Goal: Find specific page/section: Find specific page/section

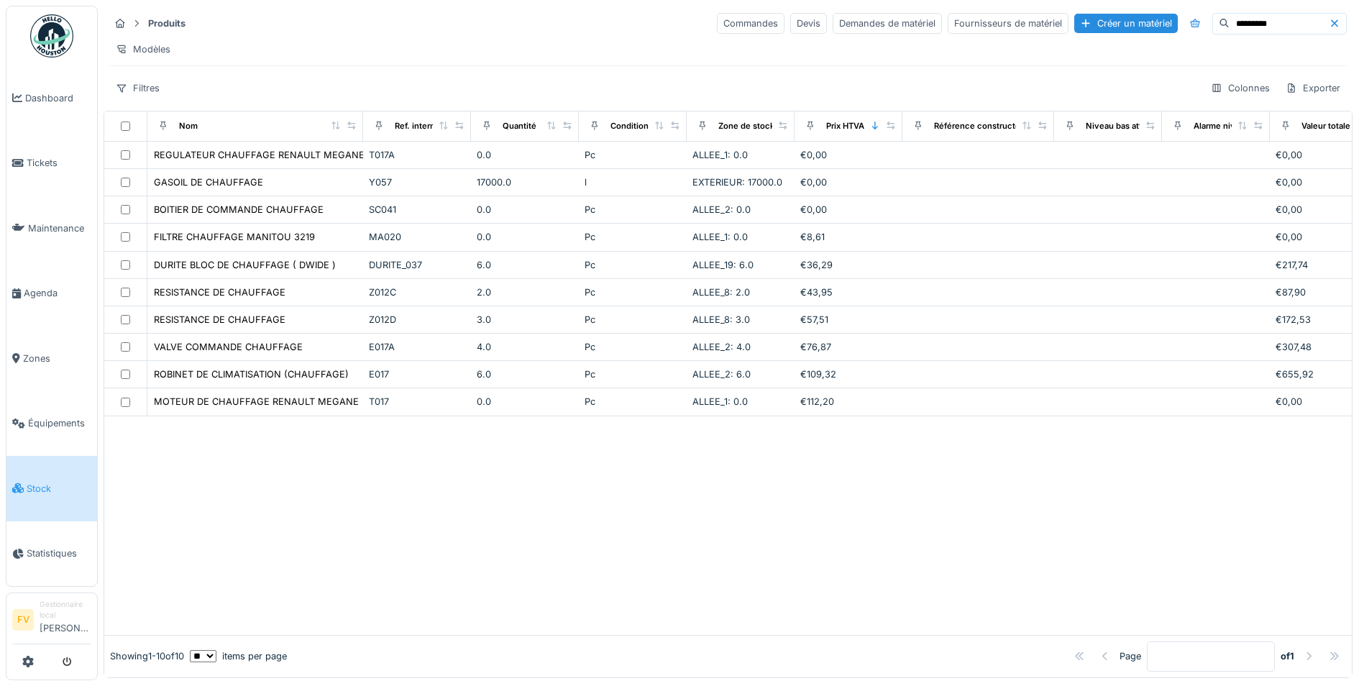
click at [567, 513] on div at bounding box center [728, 525] width 1248 height 219
click at [442, 522] on div at bounding box center [728, 525] width 1248 height 219
click at [406, 503] on div at bounding box center [728, 525] width 1248 height 219
click at [357, 520] on div at bounding box center [728, 525] width 1248 height 219
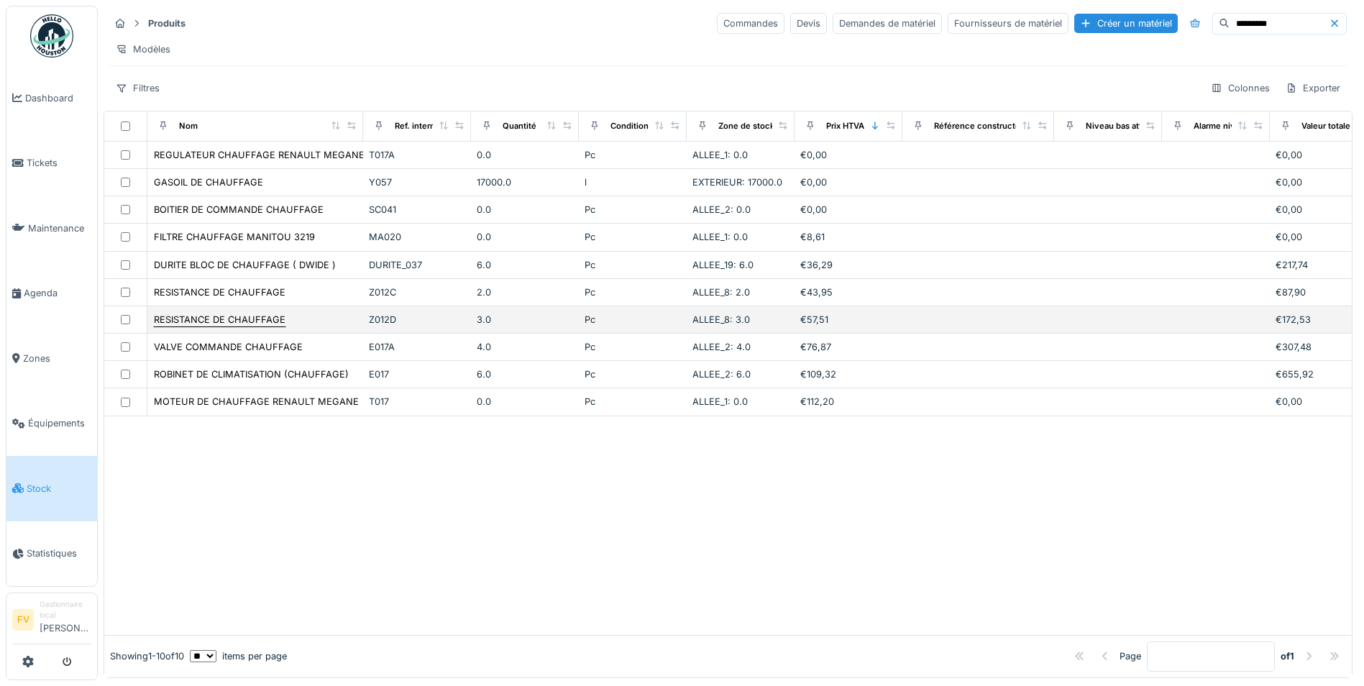
drag, startPoint x: 293, startPoint y: 485, endPoint x: 162, endPoint y: 326, distance: 206.9
click at [283, 490] on div at bounding box center [728, 525] width 1248 height 219
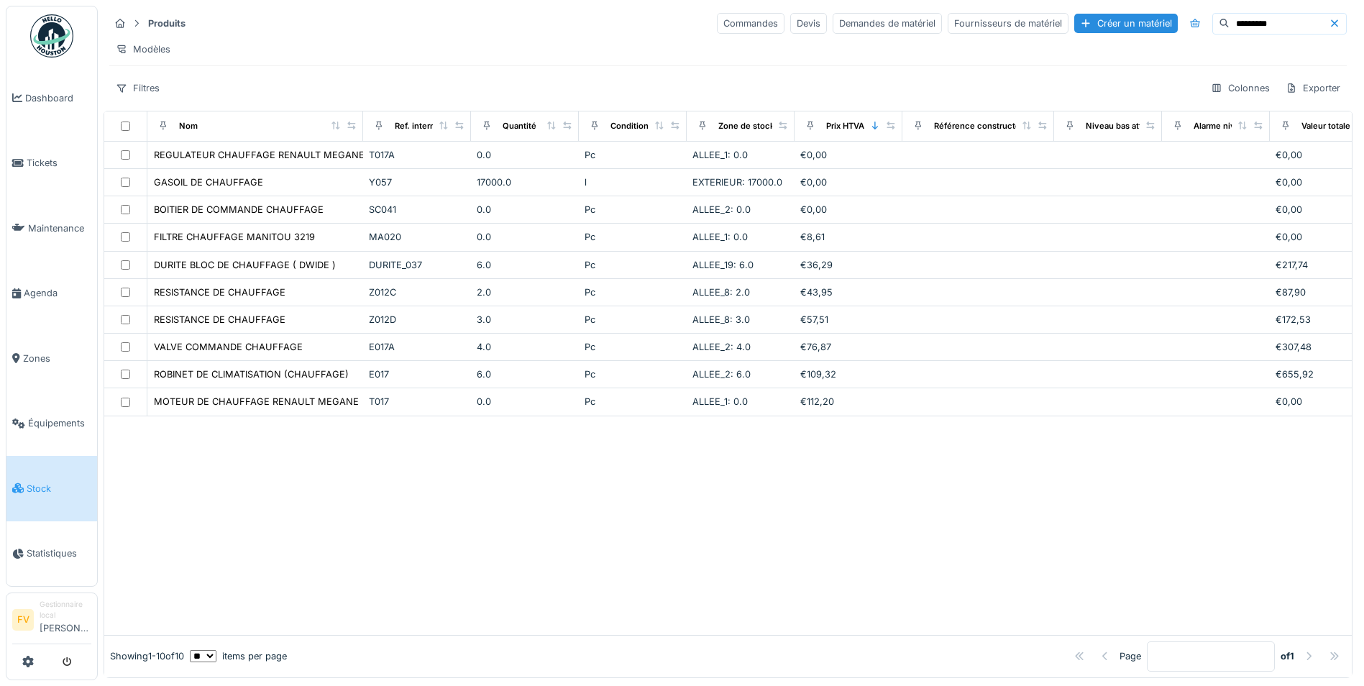
click at [47, 482] on span "Stock" at bounding box center [59, 489] width 65 height 14
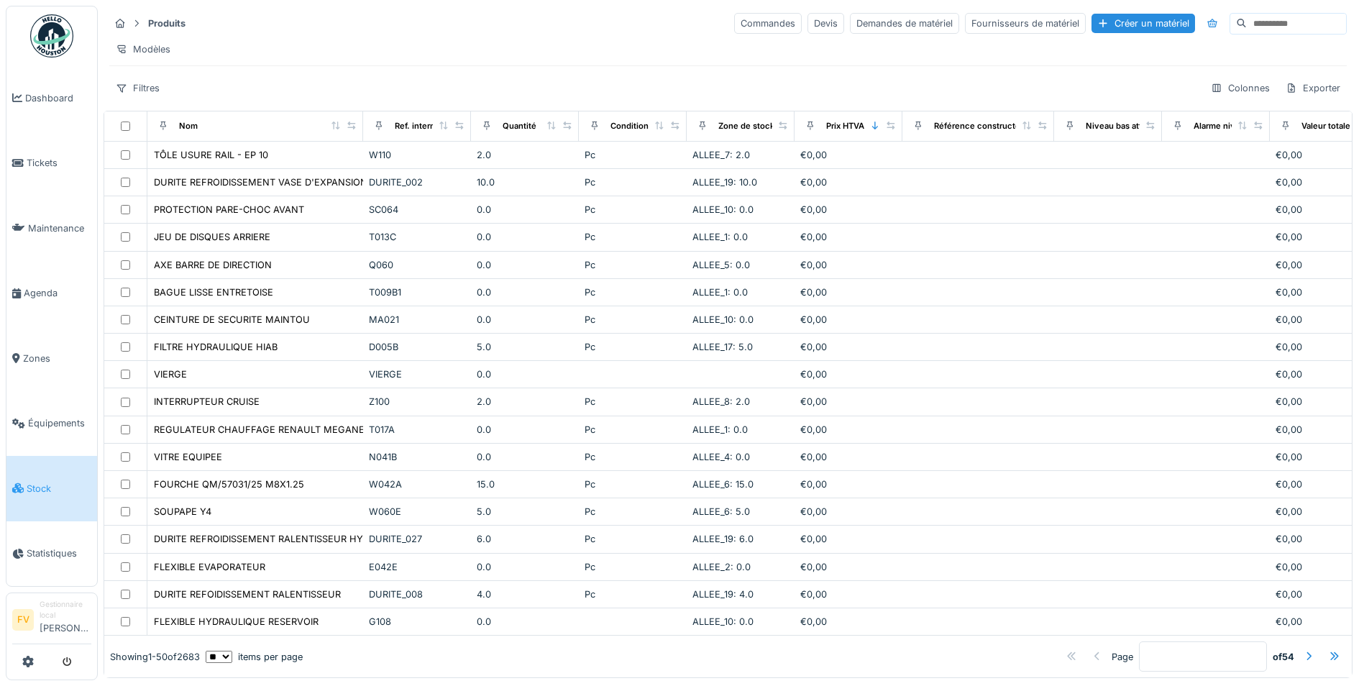
click at [244, 55] on div "Modèles" at bounding box center [728, 49] width 1238 height 21
click at [1303, 649] on div at bounding box center [1309, 656] width 12 height 14
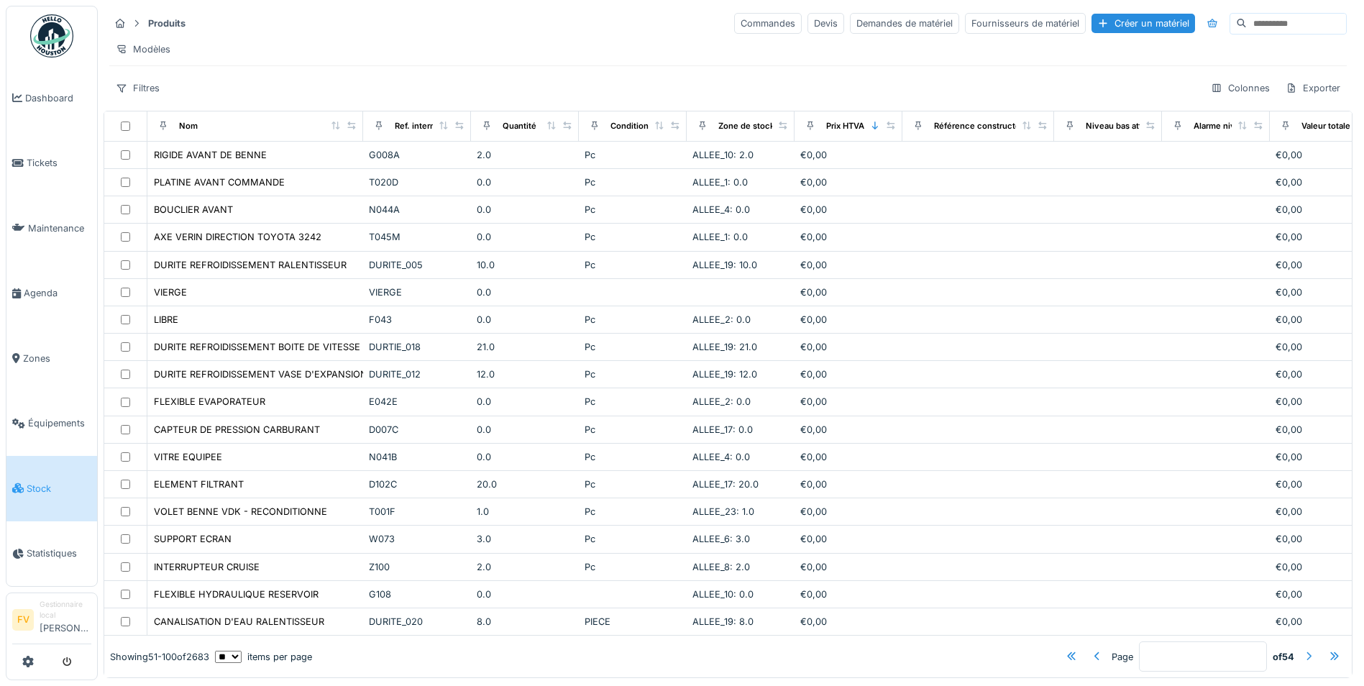
click at [1303, 649] on div at bounding box center [1309, 656] width 12 height 14
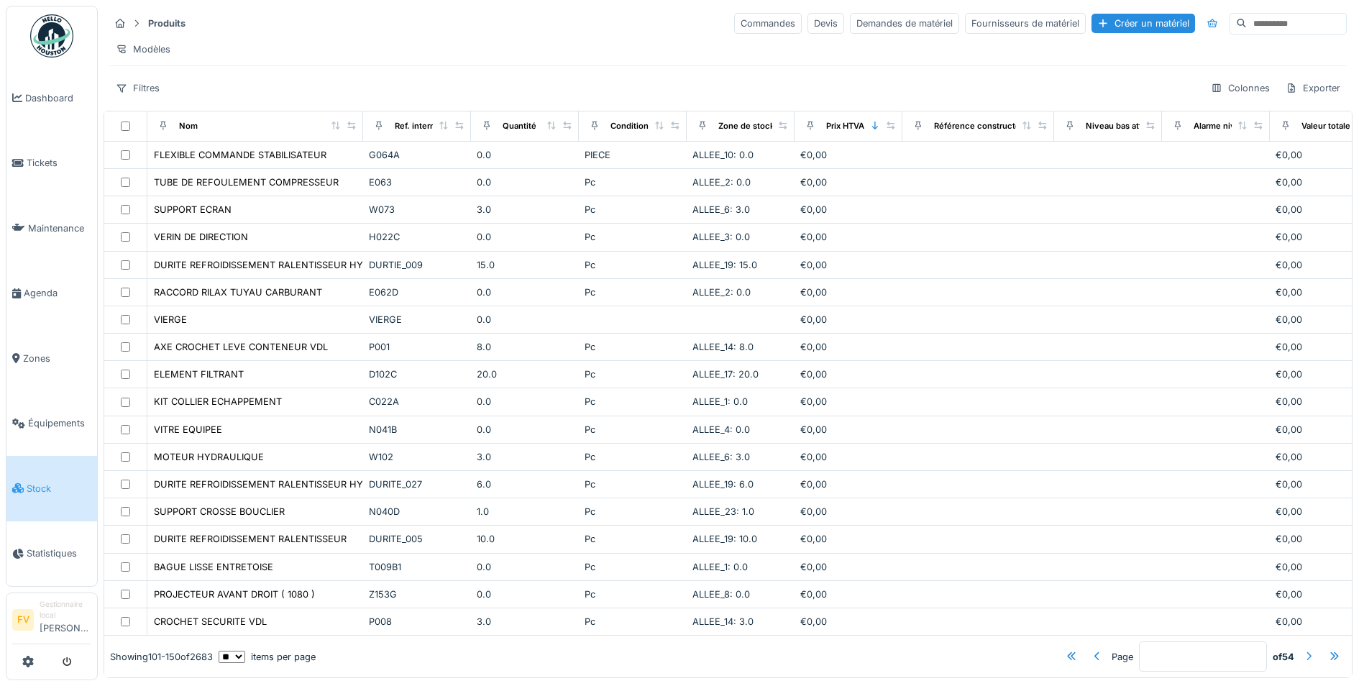
click at [1303, 649] on div at bounding box center [1309, 656] width 12 height 14
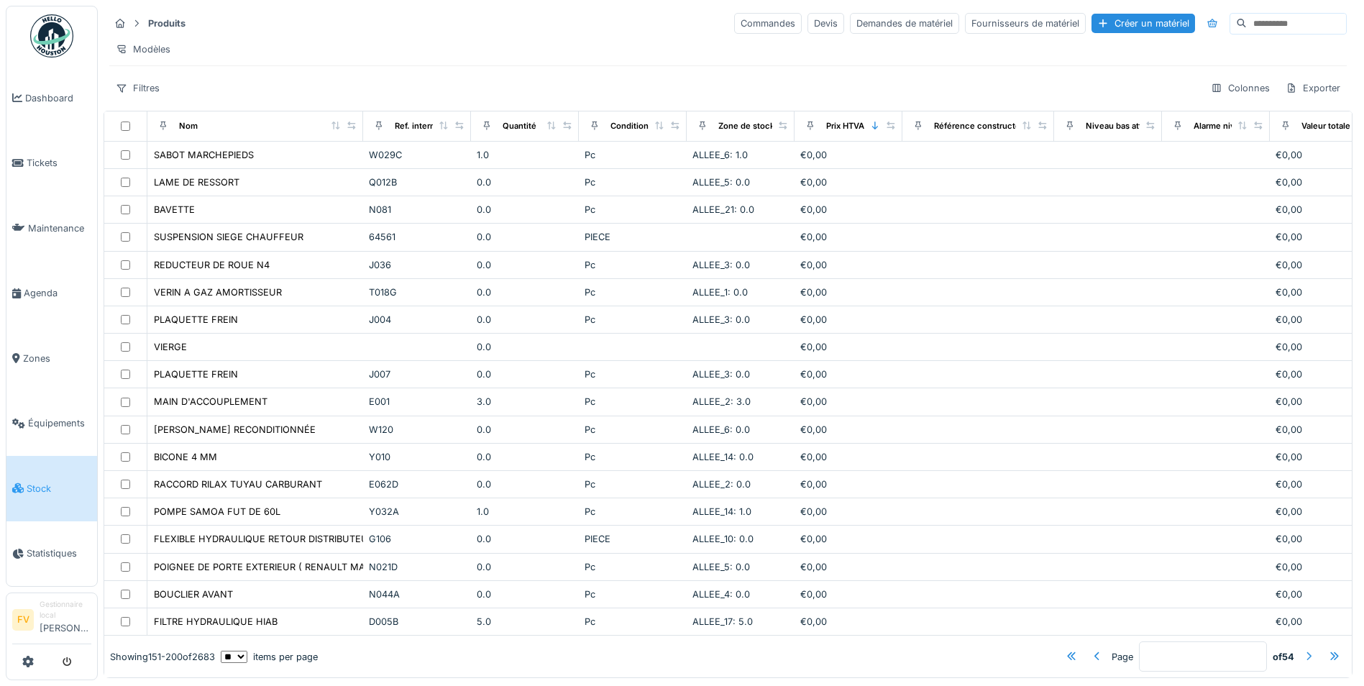
click at [1303, 649] on div at bounding box center [1309, 656] width 12 height 14
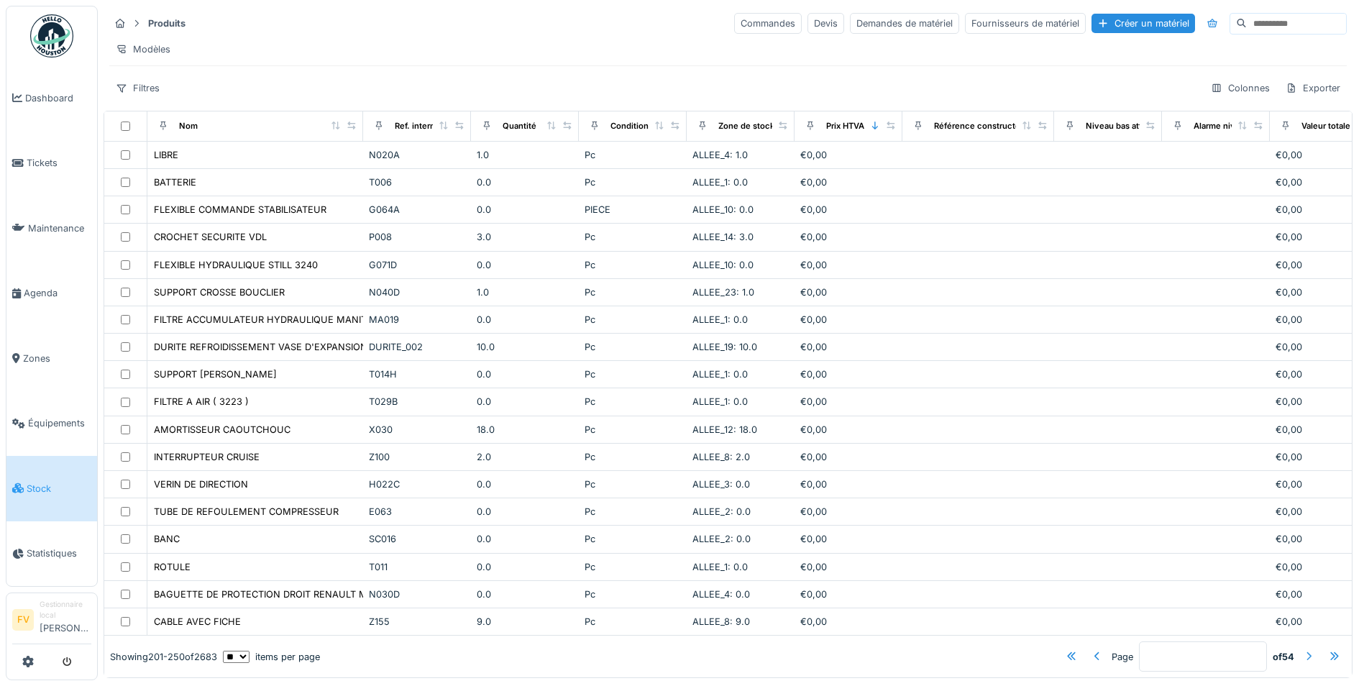
click at [1303, 649] on div at bounding box center [1309, 656] width 12 height 14
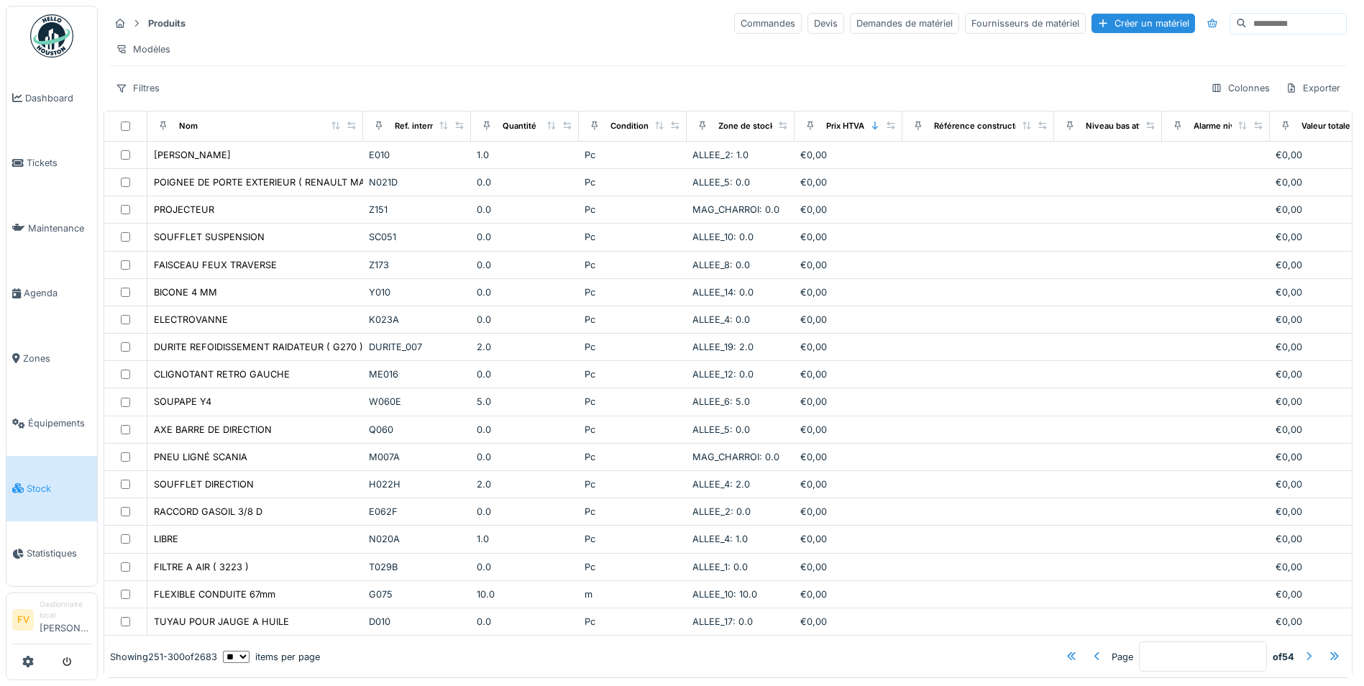
click at [1303, 649] on div at bounding box center [1309, 656] width 12 height 14
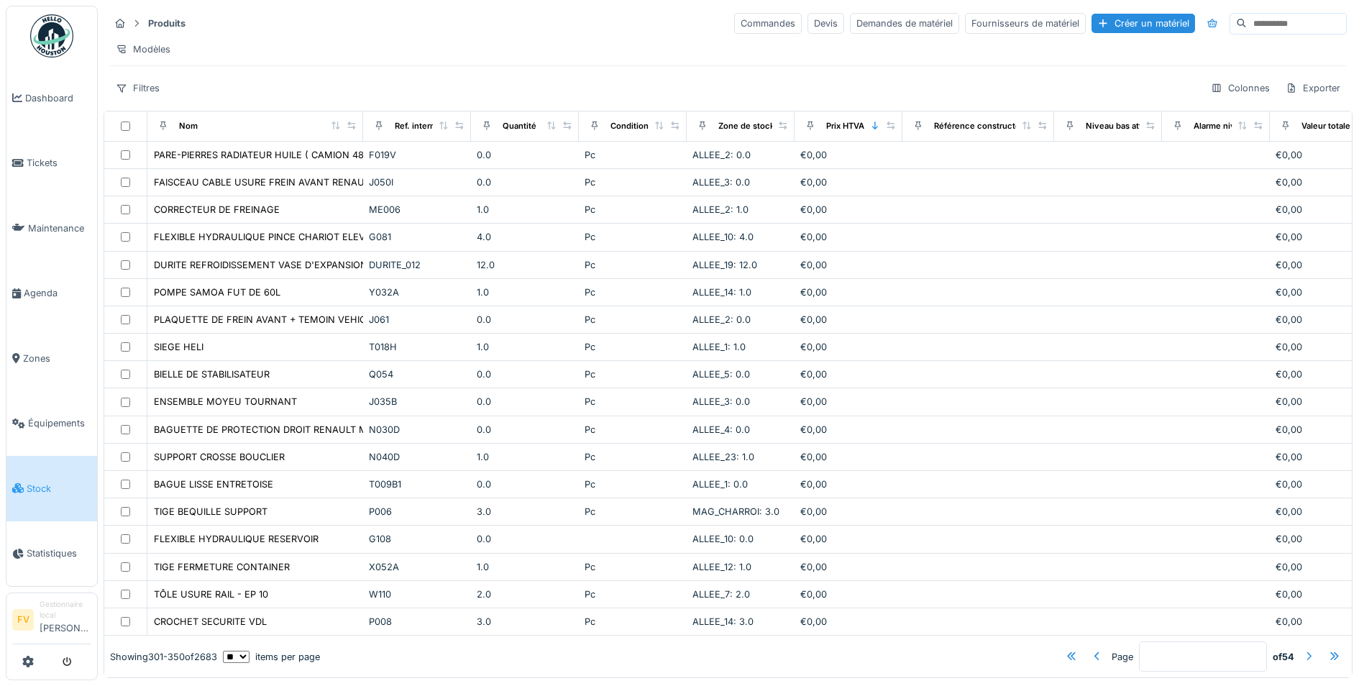
click at [1303, 649] on div at bounding box center [1309, 656] width 12 height 14
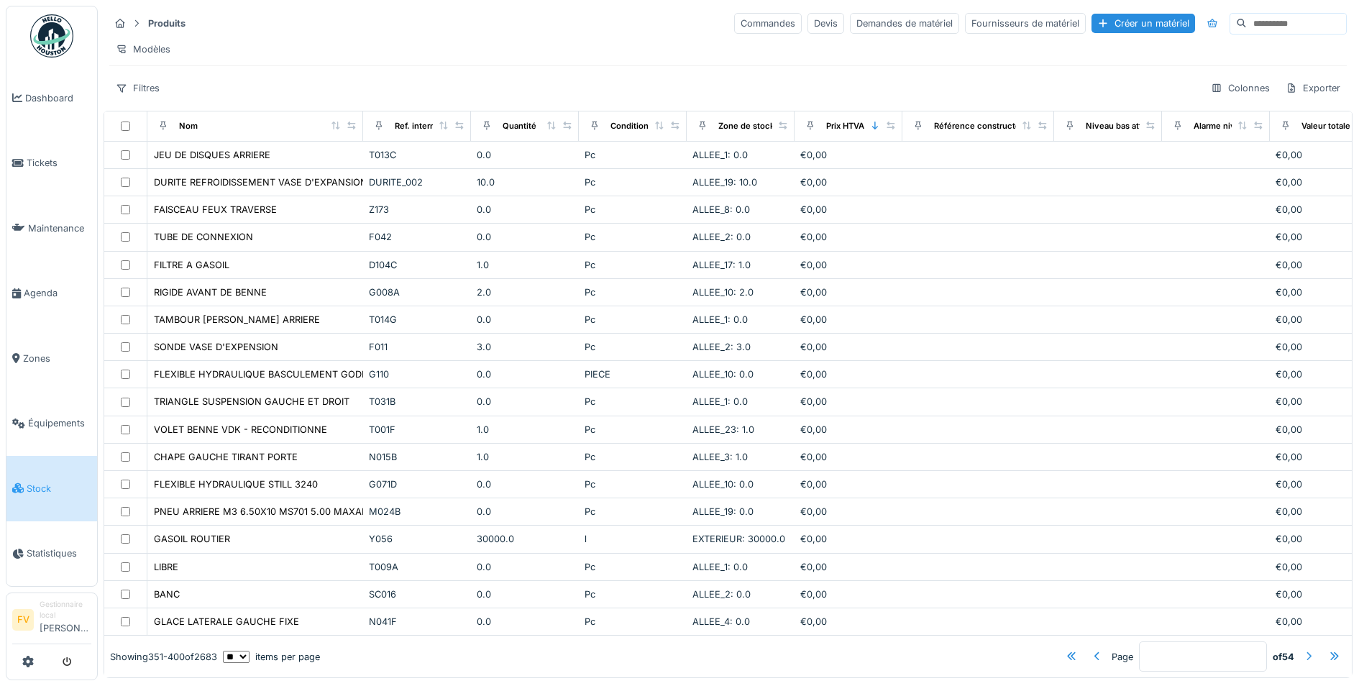
click at [1303, 649] on div at bounding box center [1309, 656] width 12 height 14
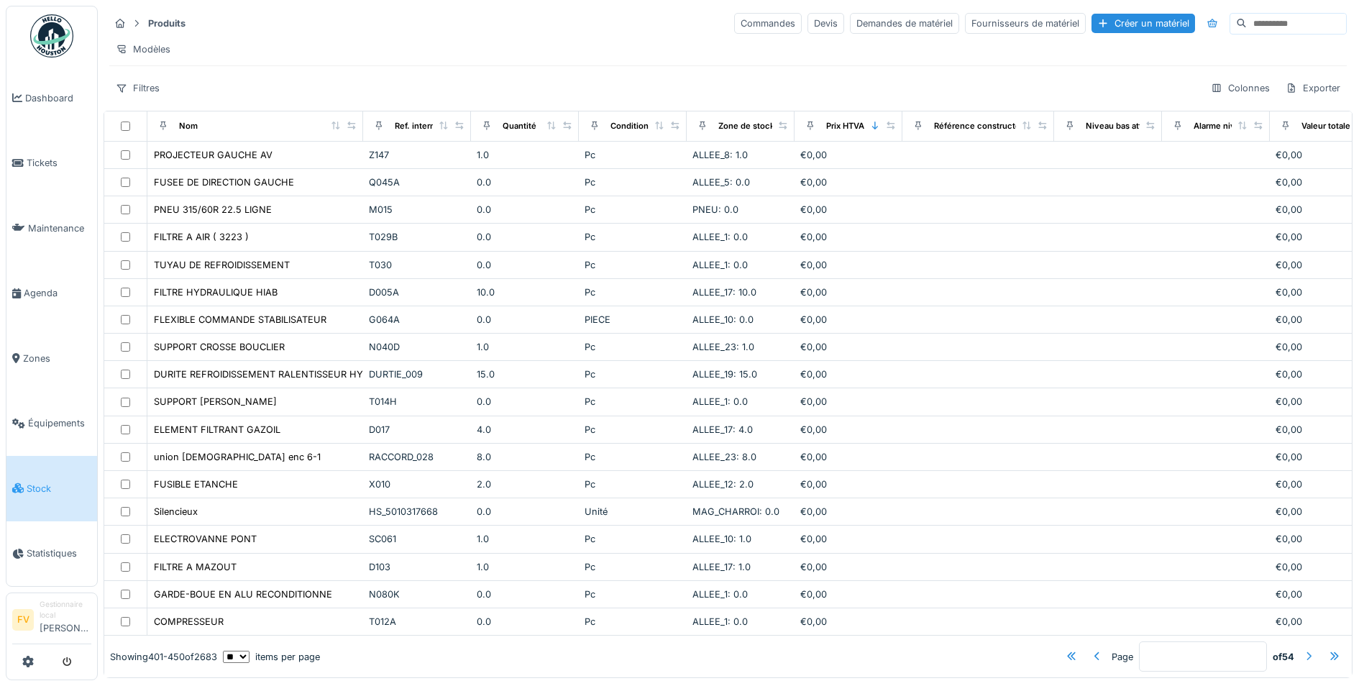
click at [1303, 649] on div at bounding box center [1309, 656] width 12 height 14
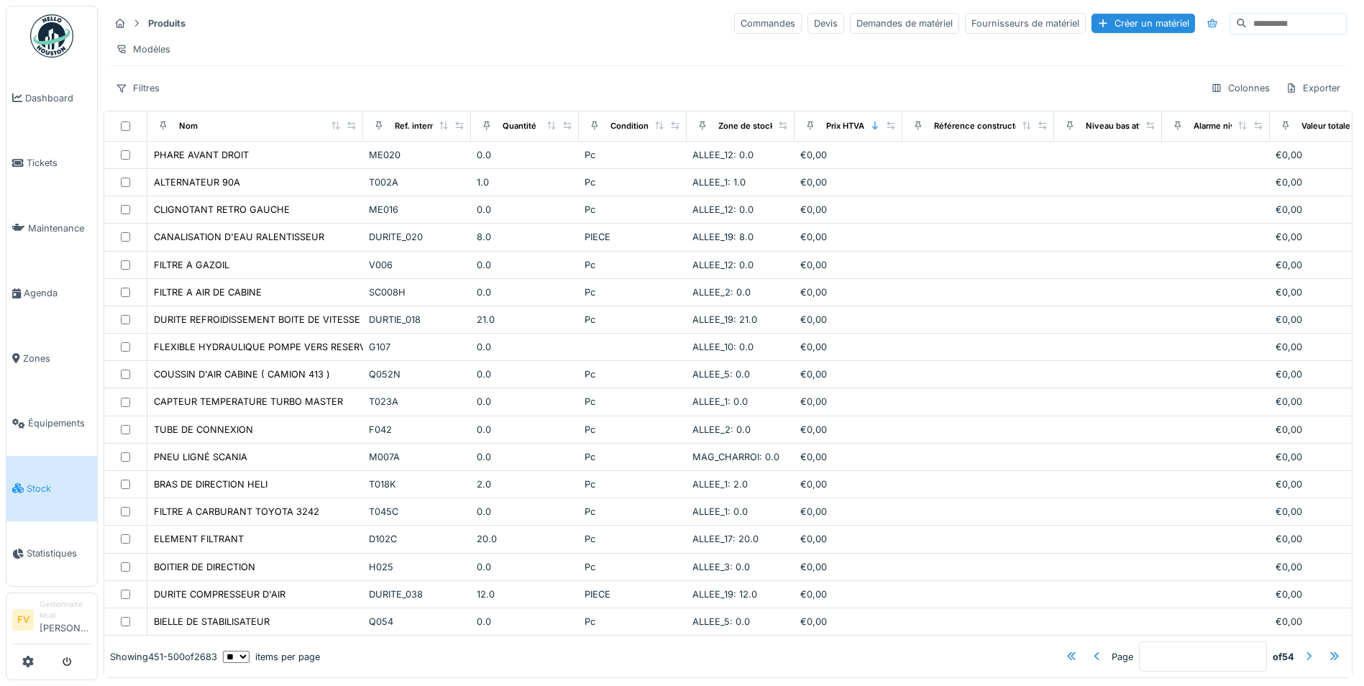
click at [1303, 649] on div at bounding box center [1309, 656] width 12 height 14
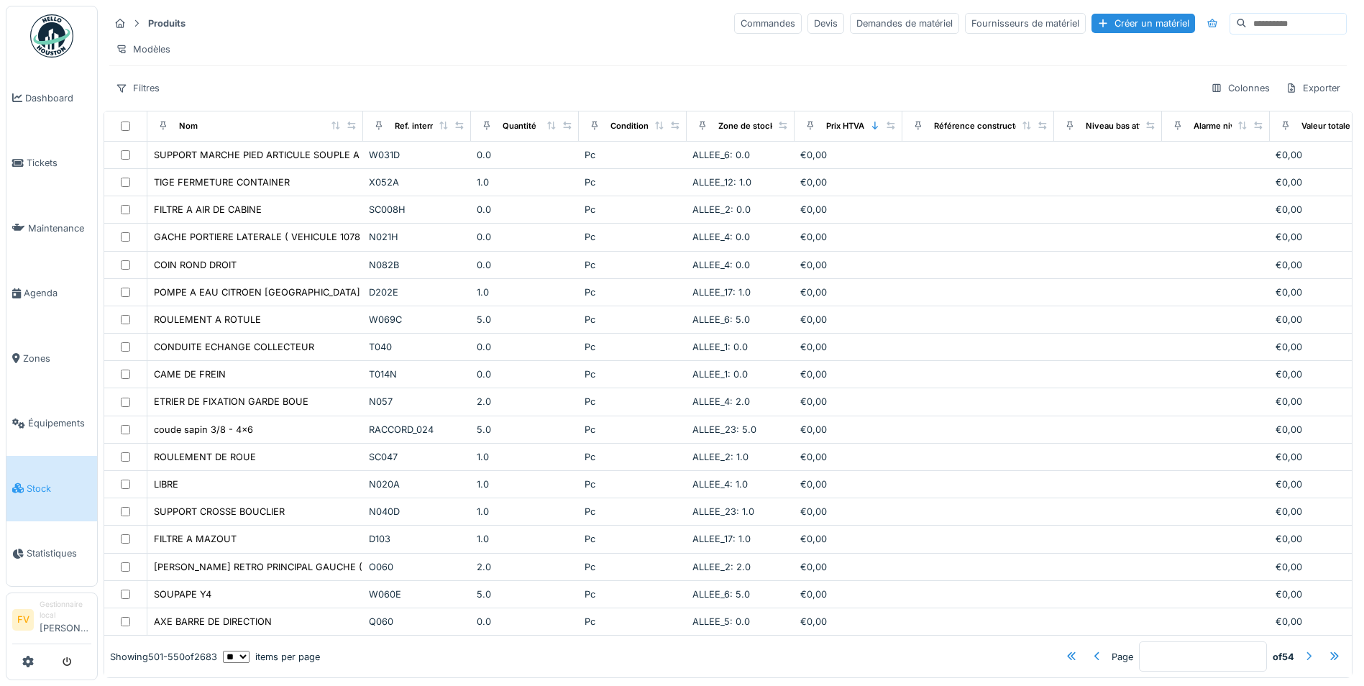
click at [1303, 649] on div at bounding box center [1309, 656] width 12 height 14
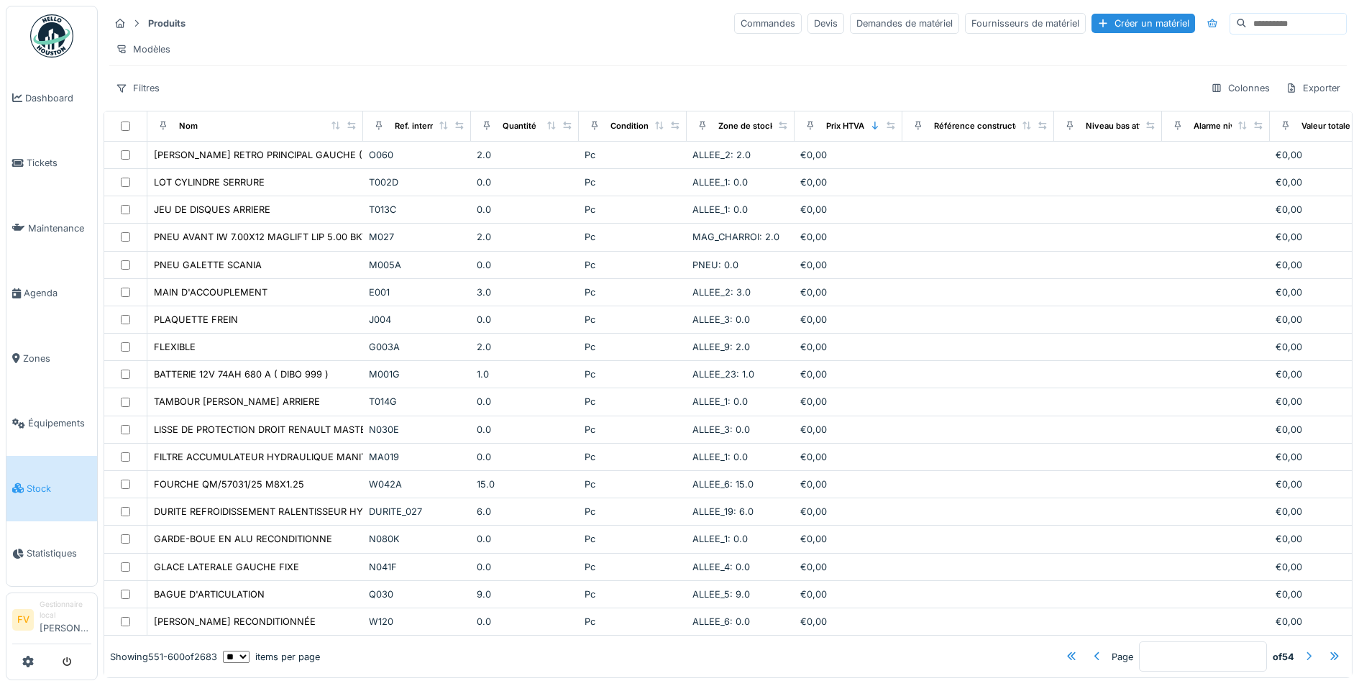
click at [1303, 649] on div at bounding box center [1309, 656] width 12 height 14
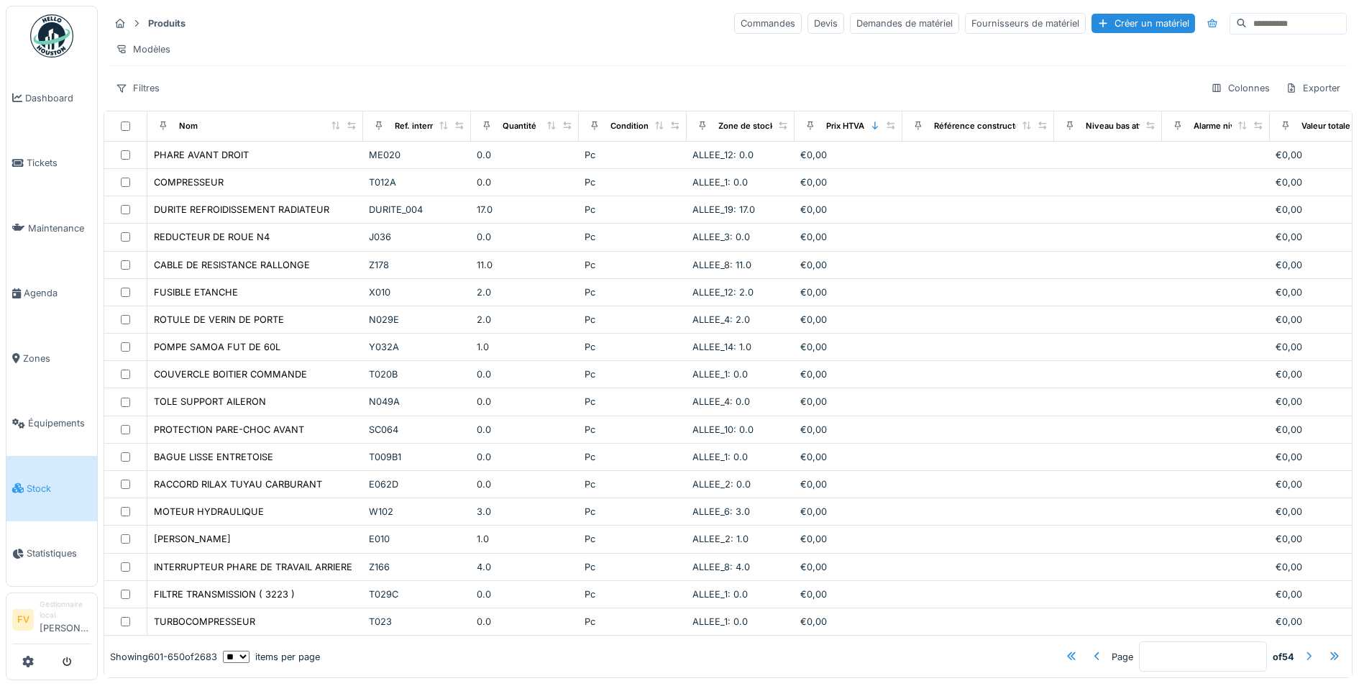
click at [1303, 649] on div at bounding box center [1309, 656] width 12 height 14
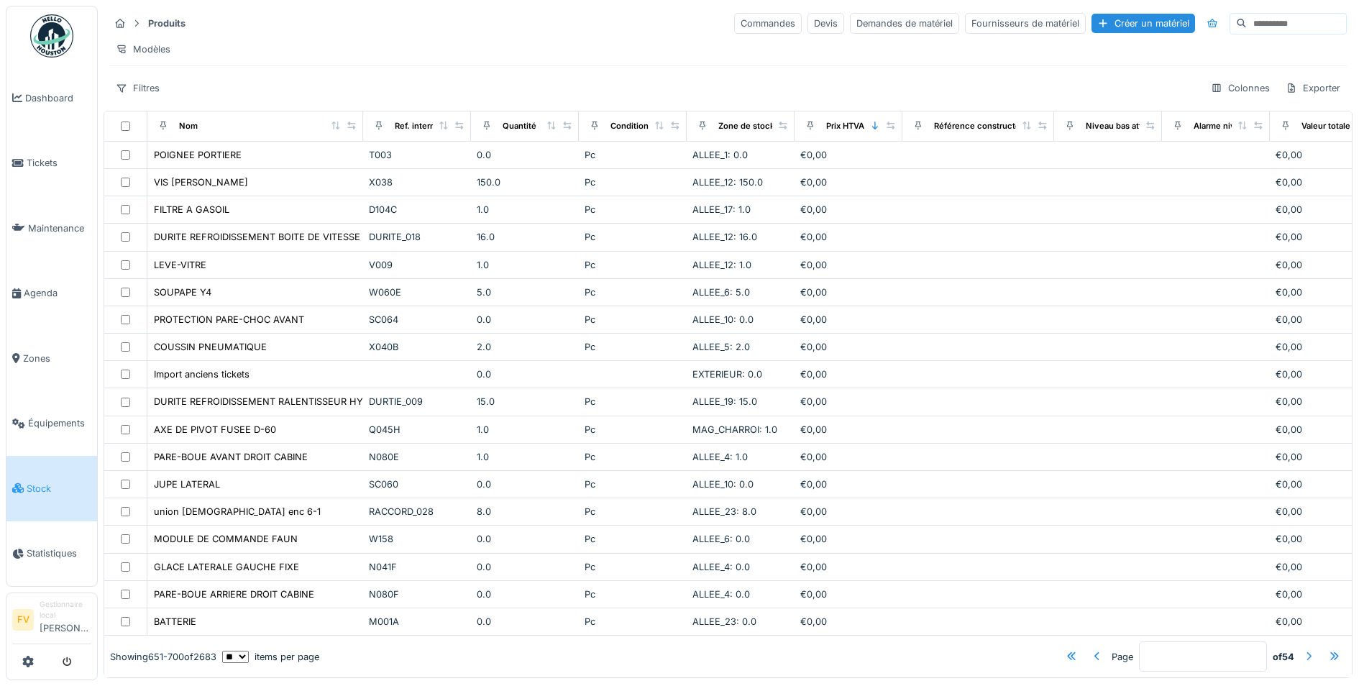
click at [1303, 649] on div at bounding box center [1309, 656] width 12 height 14
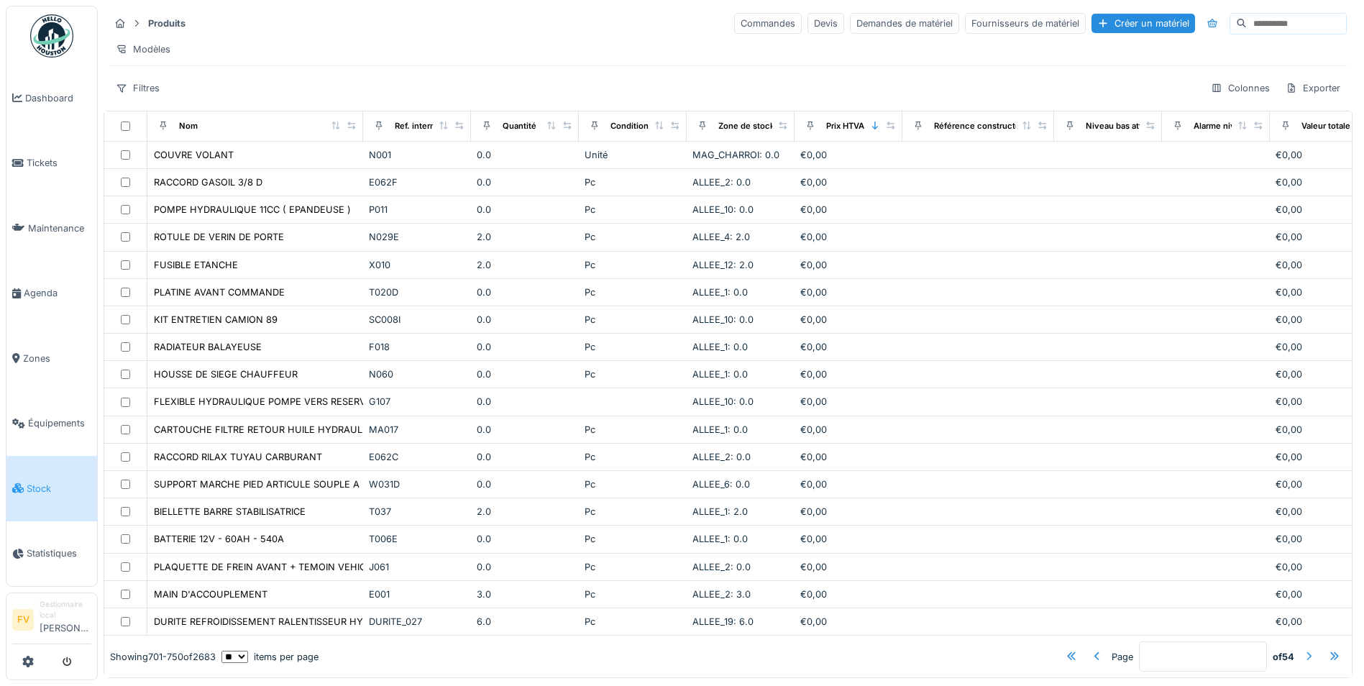
click at [1303, 649] on div at bounding box center [1309, 656] width 12 height 14
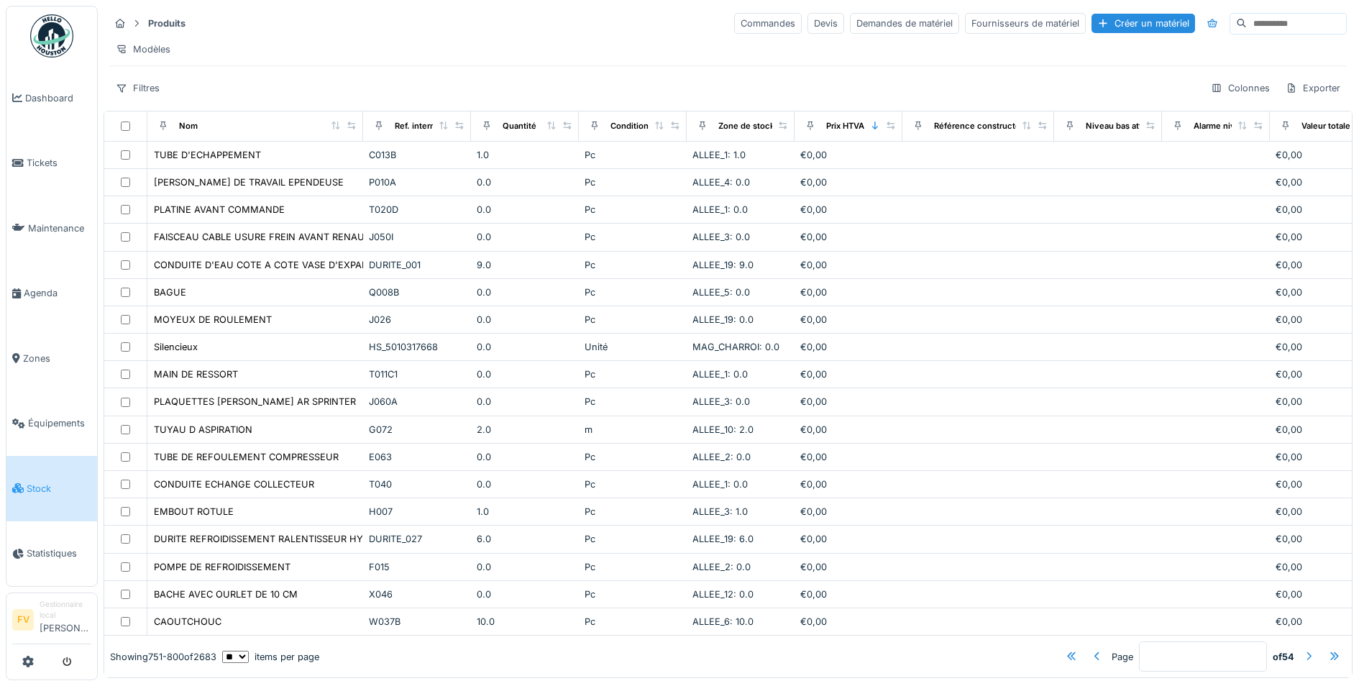
click at [1303, 649] on div at bounding box center [1309, 656] width 12 height 14
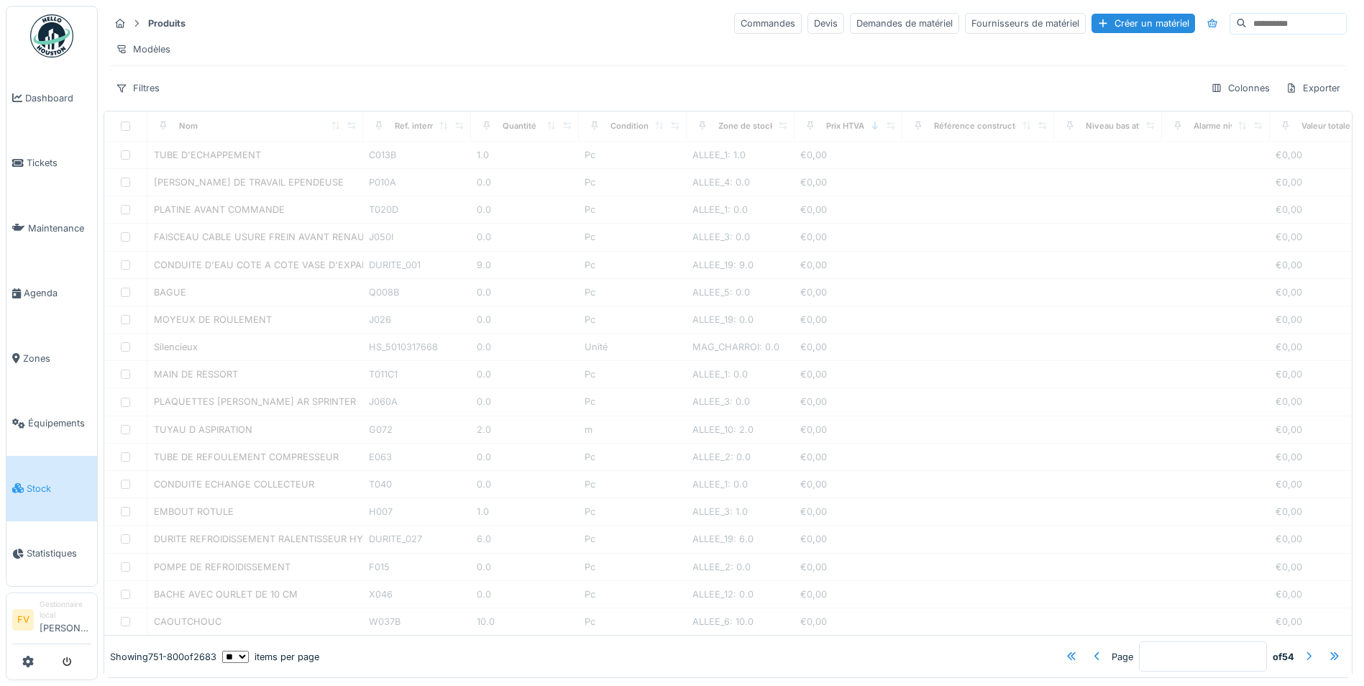
type input "**"
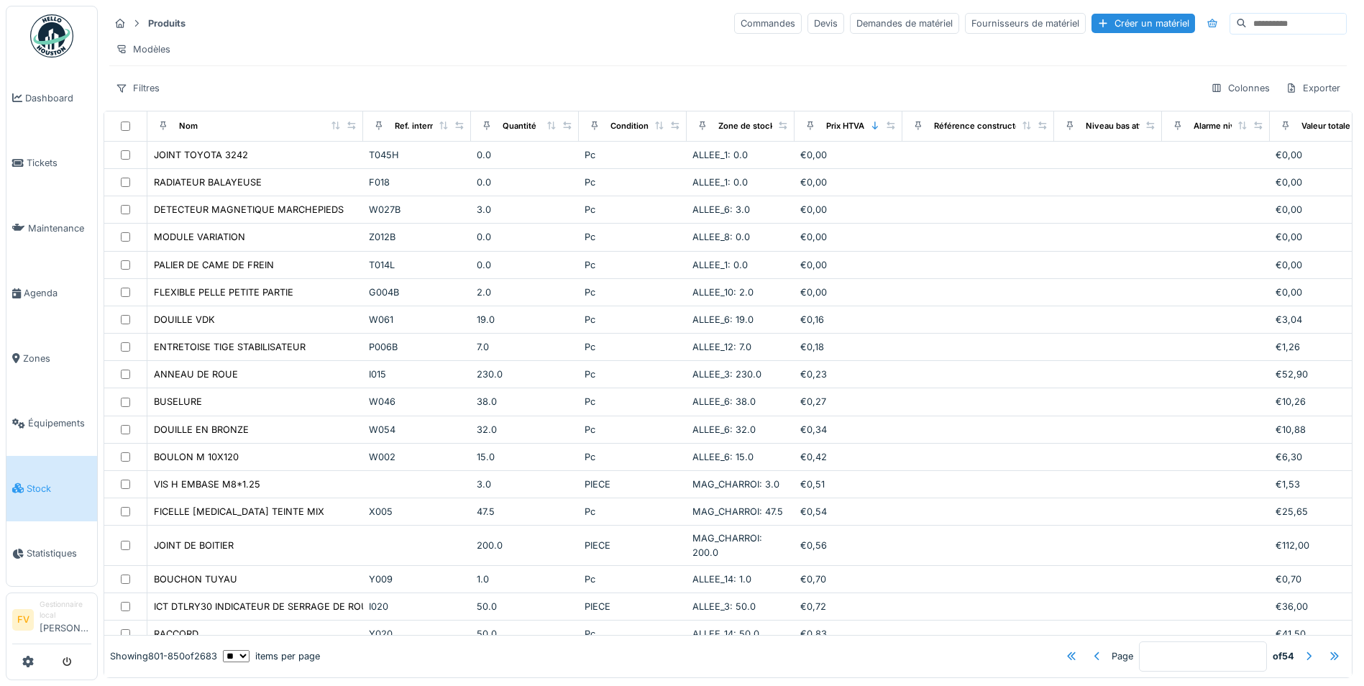
click at [797, 83] on div "Produits Commandes Devis Demandes de matériel Fournisseurs de matériel Créer un…" at bounding box center [728, 55] width 1249 height 99
click at [278, 48] on div "Modèles" at bounding box center [728, 49] width 1238 height 21
click at [457, 66] on hr at bounding box center [728, 65] width 1238 height 1
click at [301, 52] on div "Modèles" at bounding box center [728, 49] width 1238 height 21
click at [309, 56] on div "Modèles" at bounding box center [728, 49] width 1238 height 21
